Goal: Navigation & Orientation: Go to known website

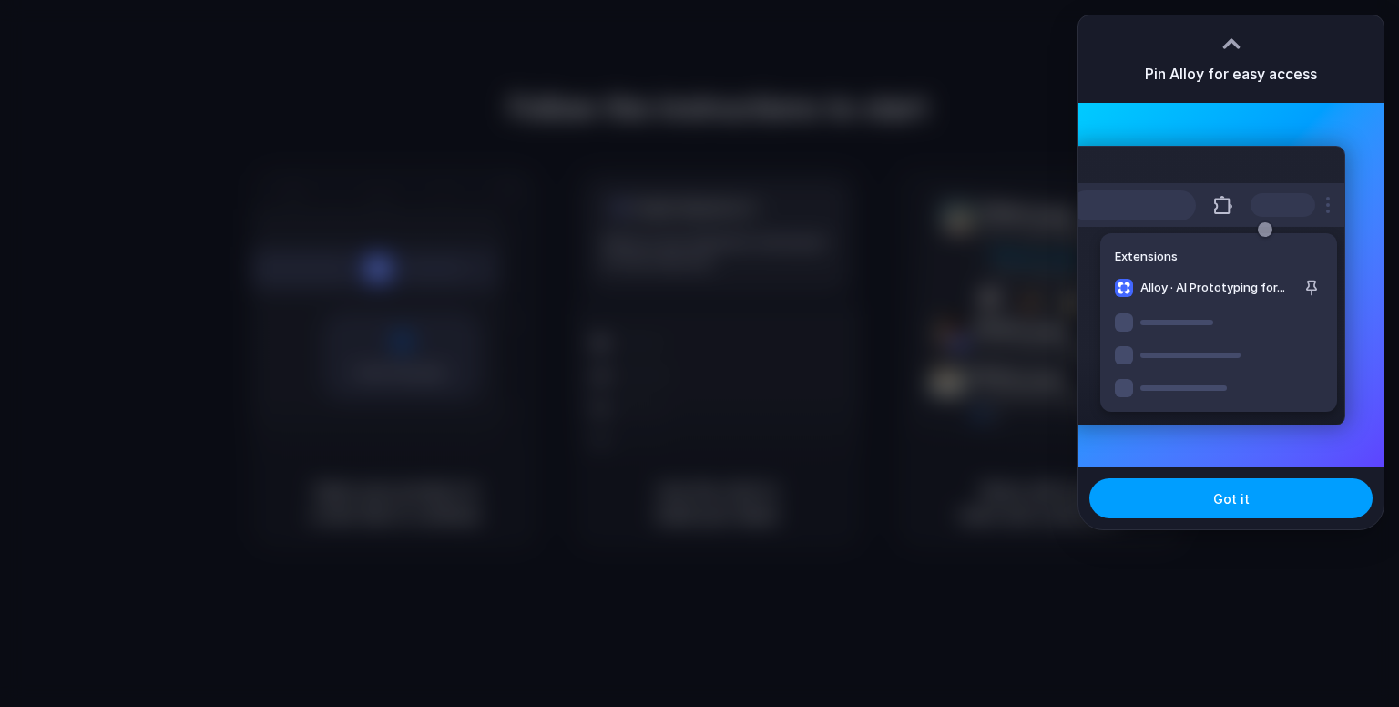
click at [1118, 495] on button "Got it" at bounding box center [1230, 498] width 283 height 40
